Goal: Task Accomplishment & Management: Use online tool/utility

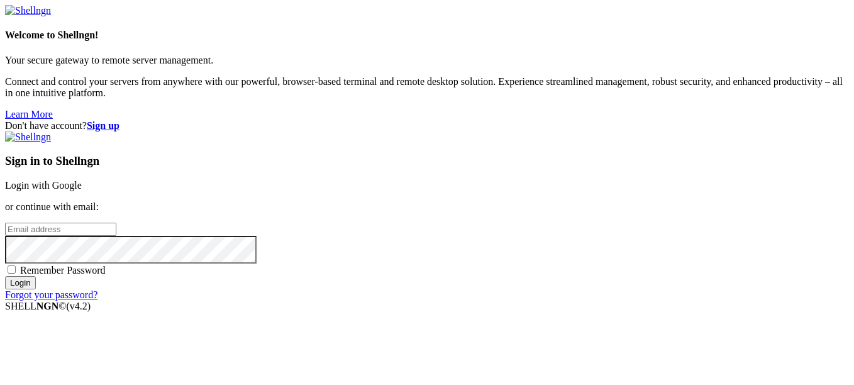
click at [116, 223] on input "email" at bounding box center [60, 229] width 111 height 13
type input "[EMAIL_ADDRESS][DOMAIN_NAME]"
click at [5, 276] on input "Login" at bounding box center [20, 282] width 31 height 13
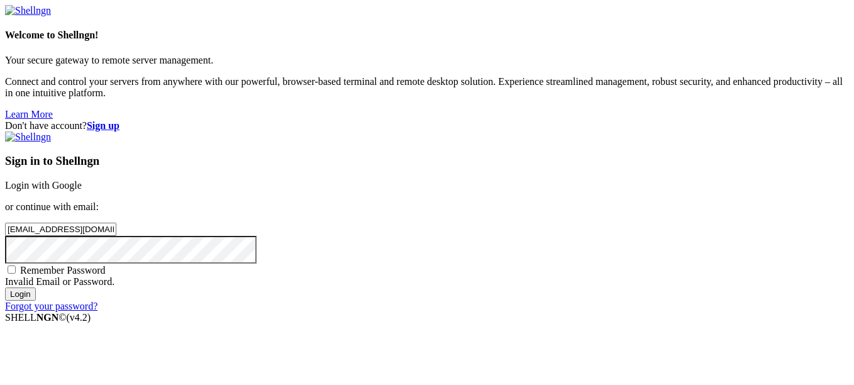
click at [5, 287] on input "Login" at bounding box center [20, 293] width 31 height 13
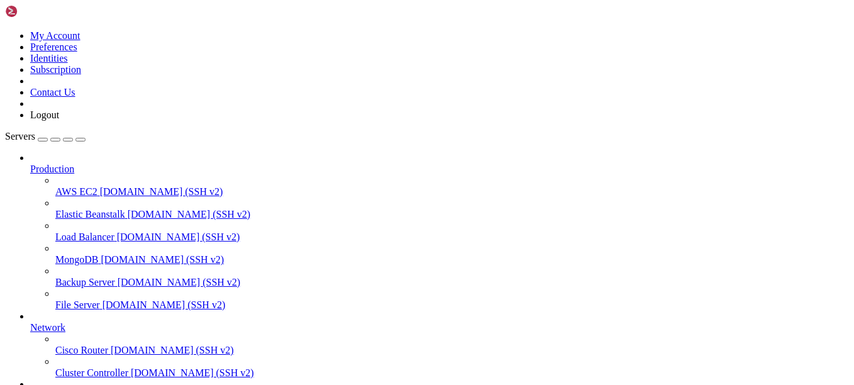
drag, startPoint x: 135, startPoint y: 786, endPoint x: 476, endPoint y: 786, distance: 340.9
